Goal: Navigation & Orientation: Find specific page/section

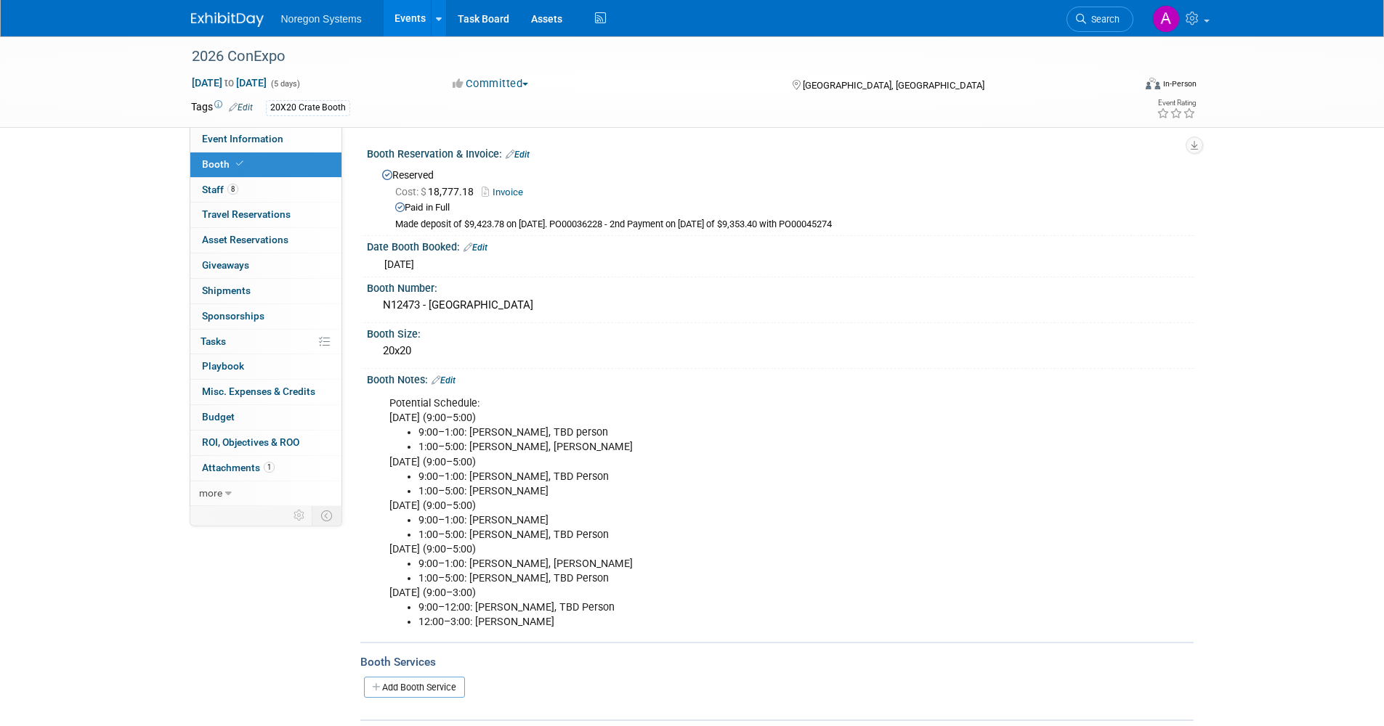
click at [396, 15] on link "Events" at bounding box center [410, 18] width 53 height 36
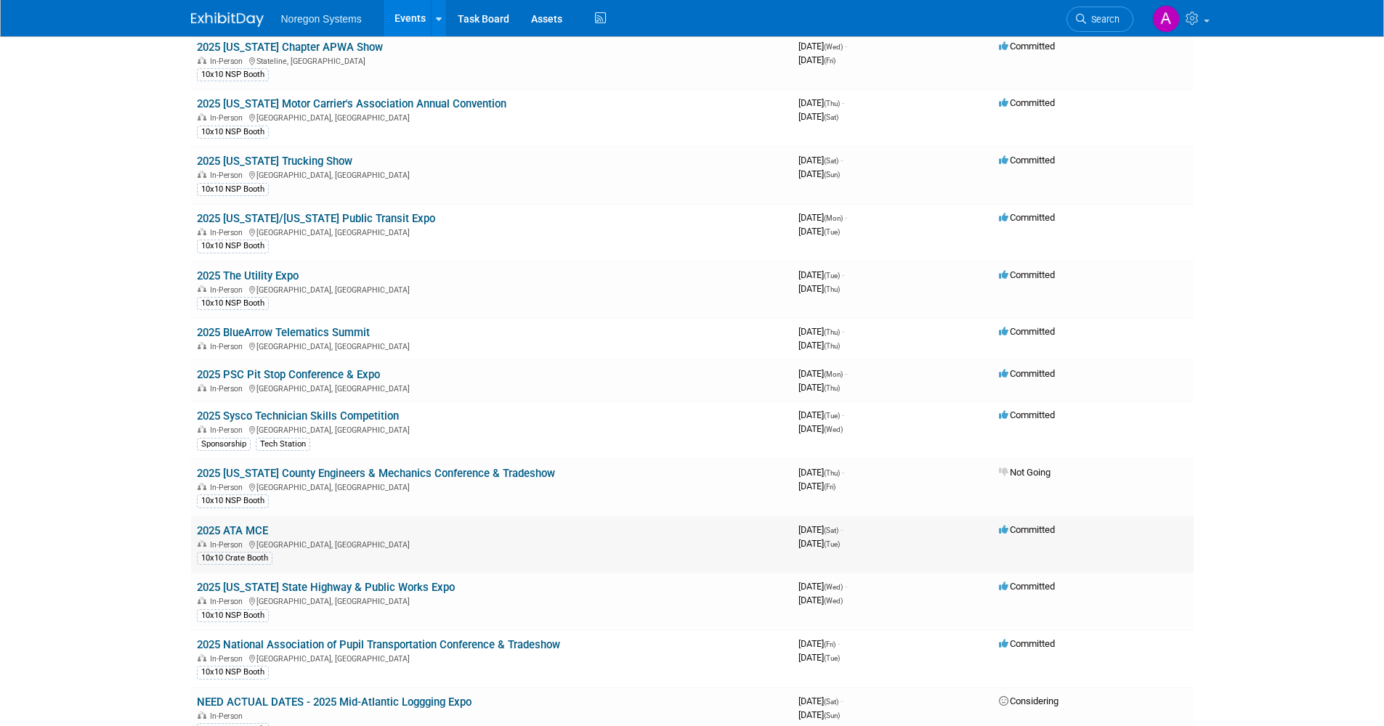
scroll to position [145, 0]
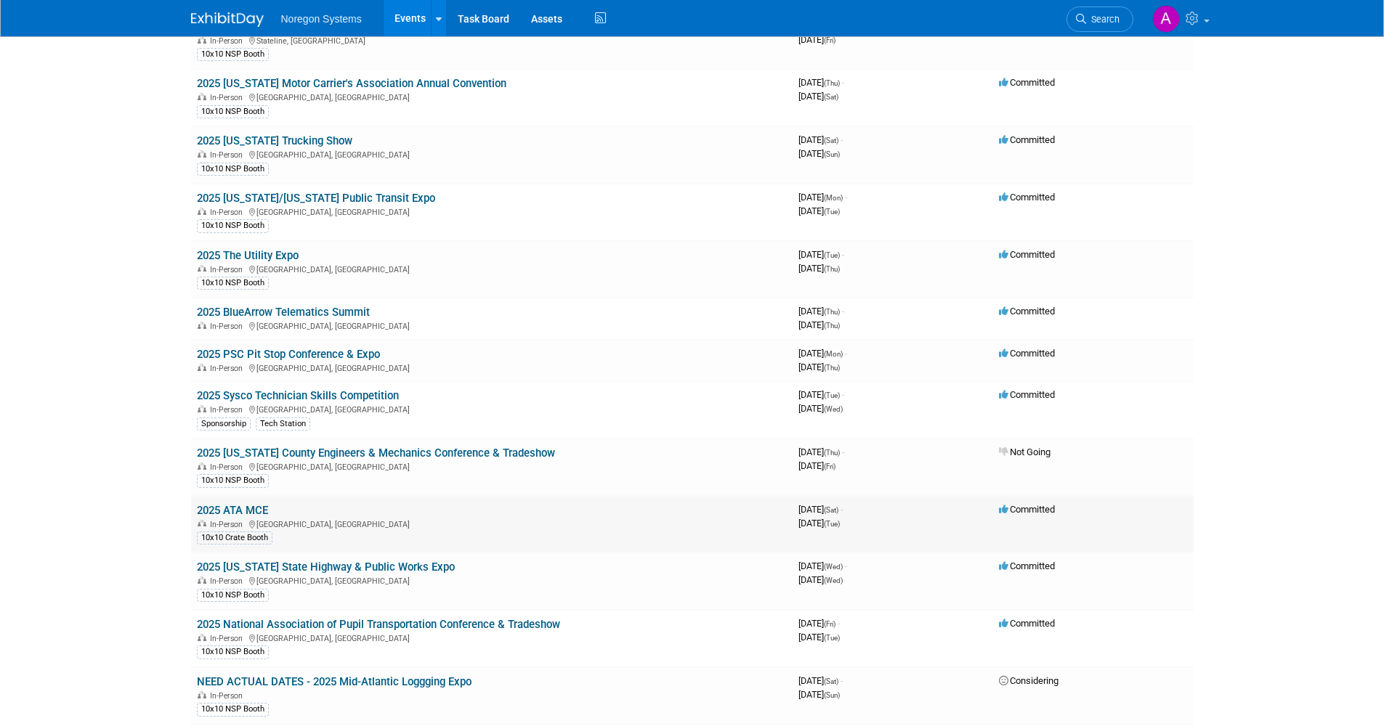
click at [259, 508] on link "2025 ATA MCE" at bounding box center [232, 510] width 71 height 13
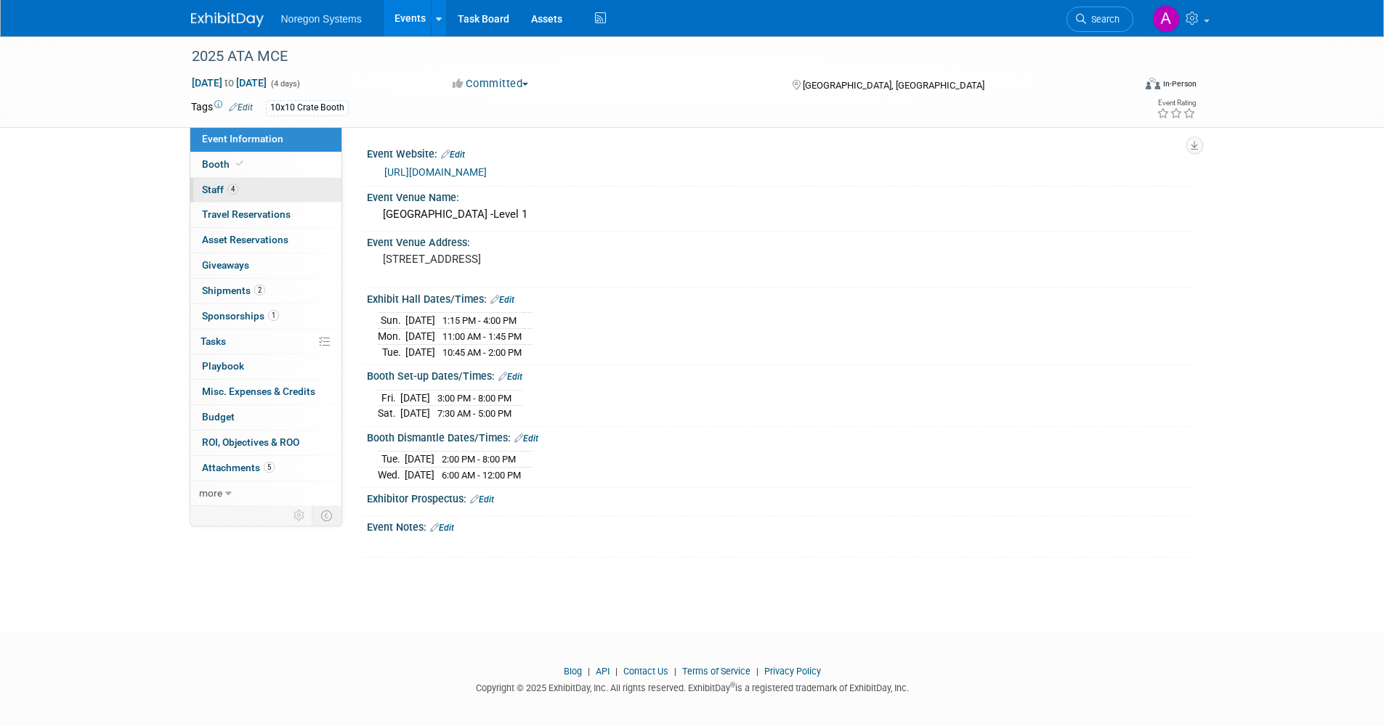
click at [237, 182] on link "4 Staff 4" at bounding box center [265, 190] width 151 height 25
